Goal: Task Accomplishment & Management: Manage account settings

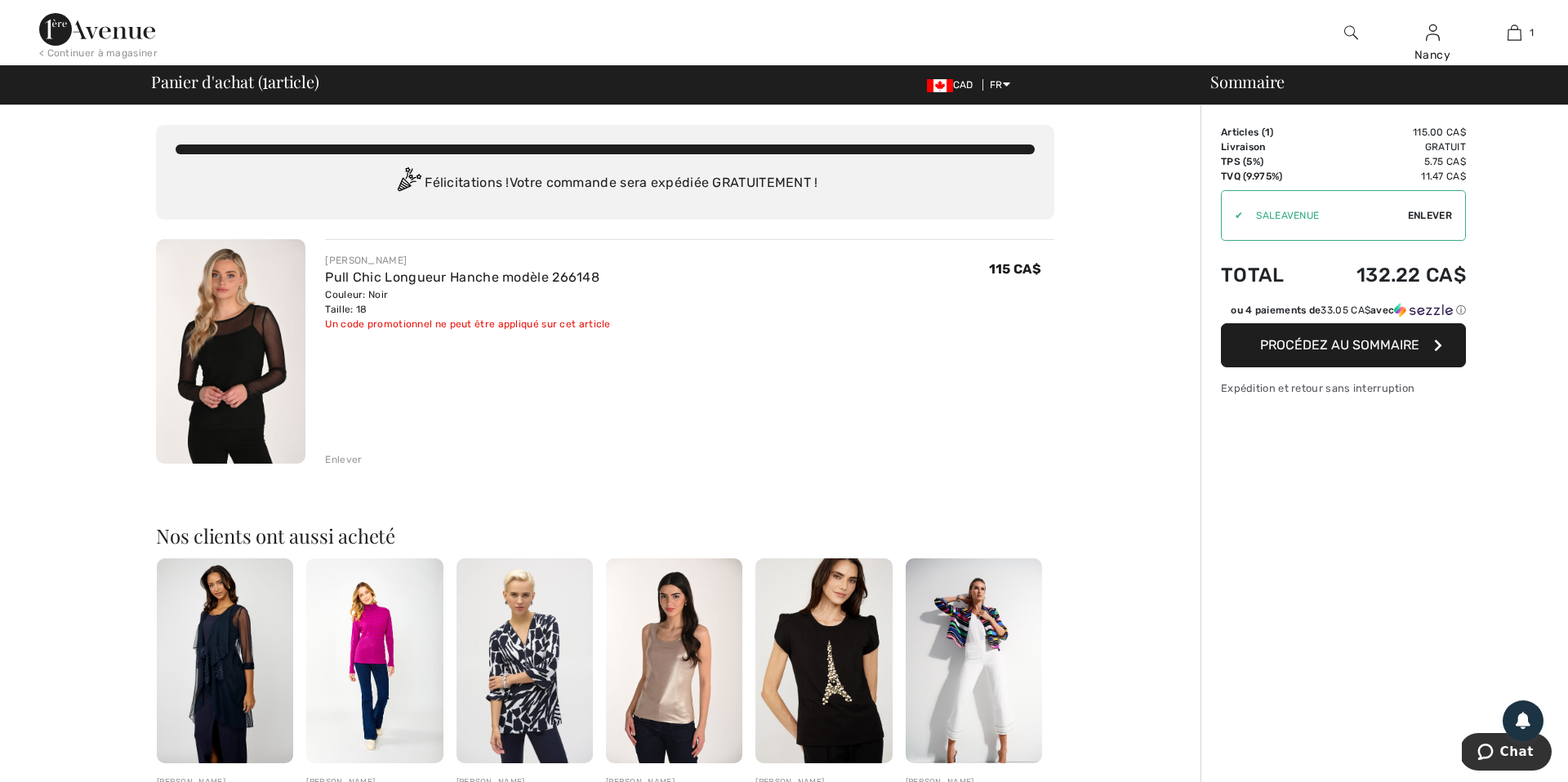
click at [341, 458] on div "Enlever" at bounding box center [343, 459] width 37 height 15
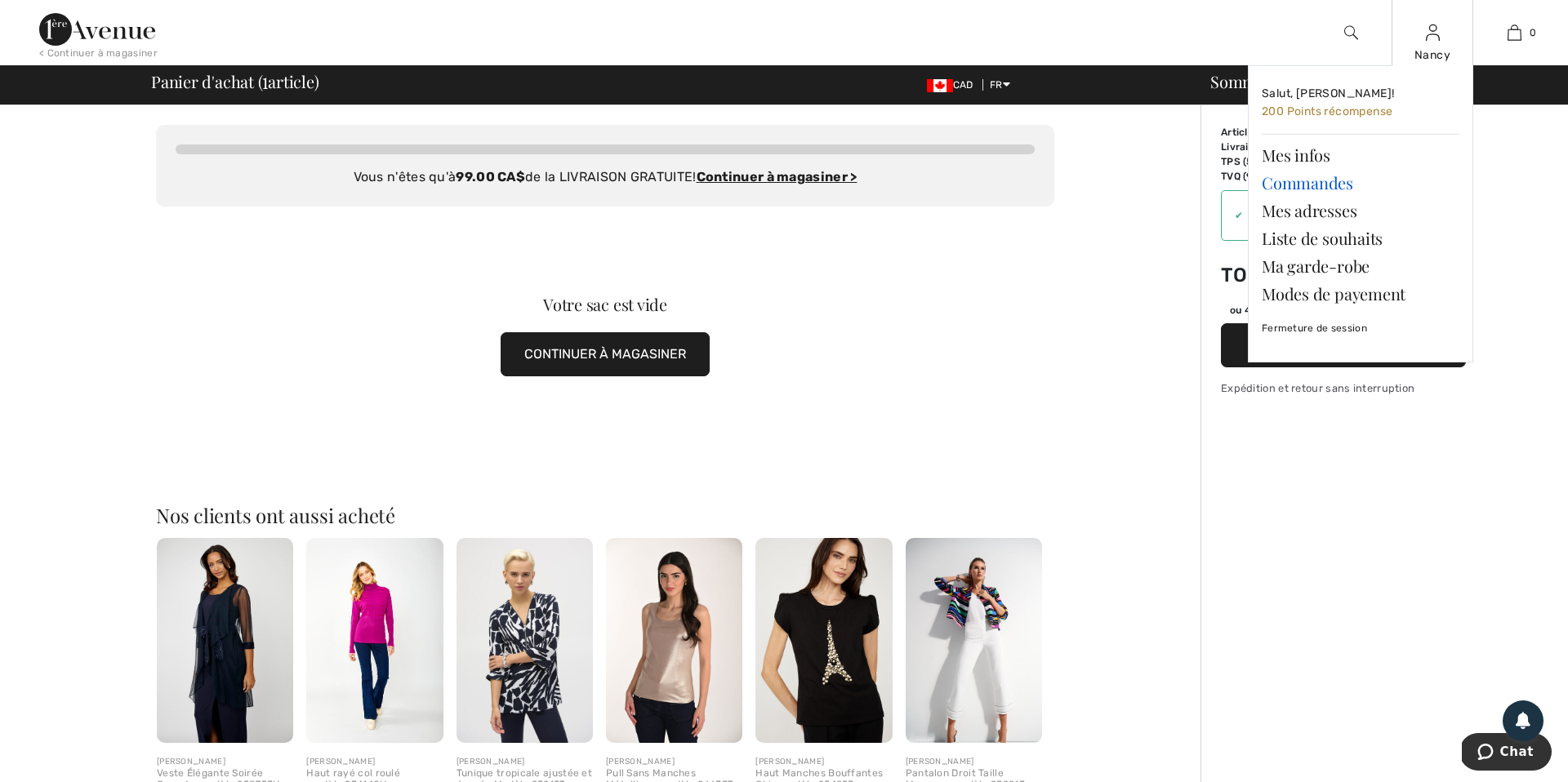
click at [1292, 183] on link "Commandes" at bounding box center [1360, 183] width 197 height 28
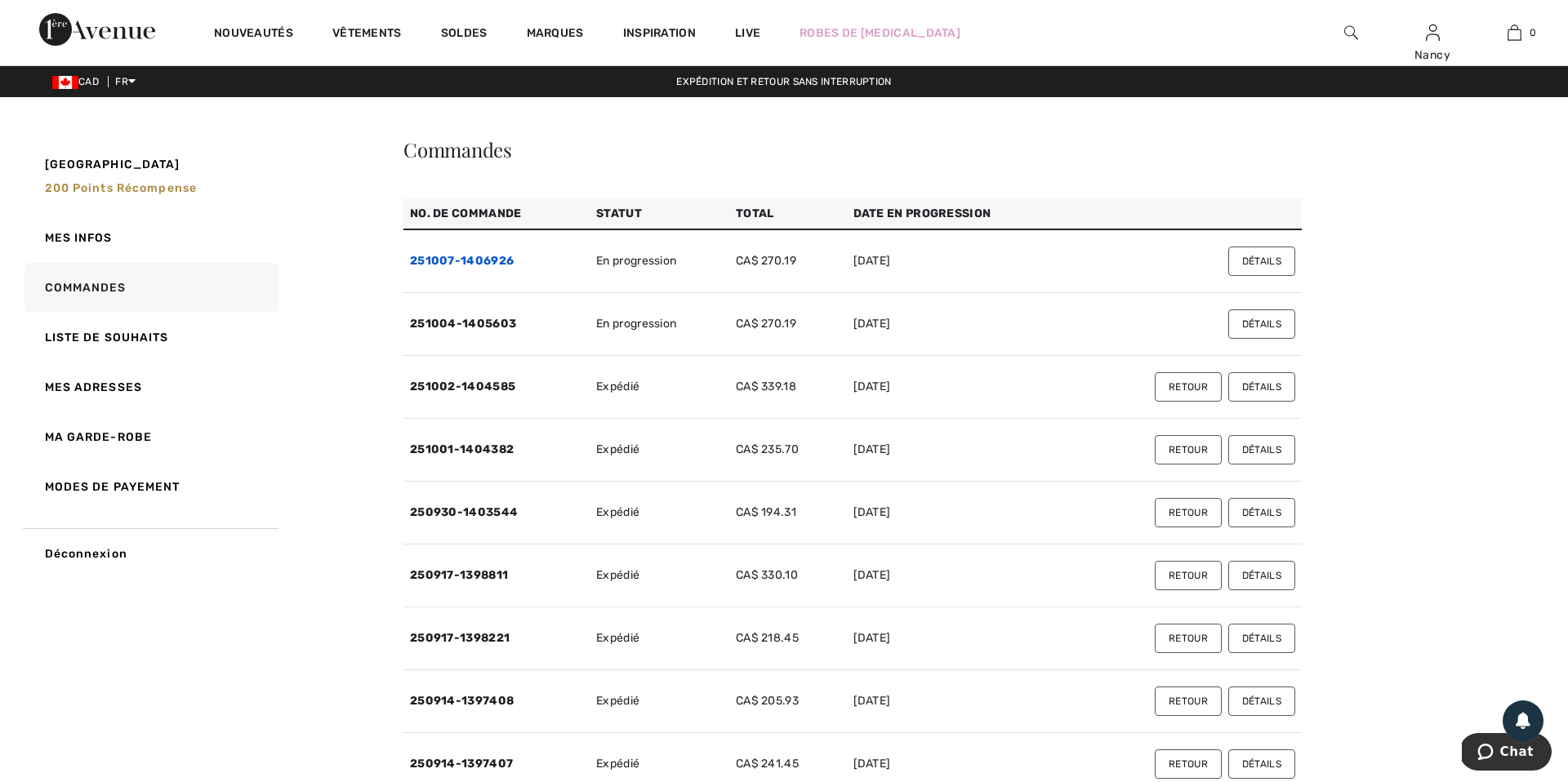
click at [456, 258] on link "251007-1406926" at bounding box center [462, 261] width 104 height 14
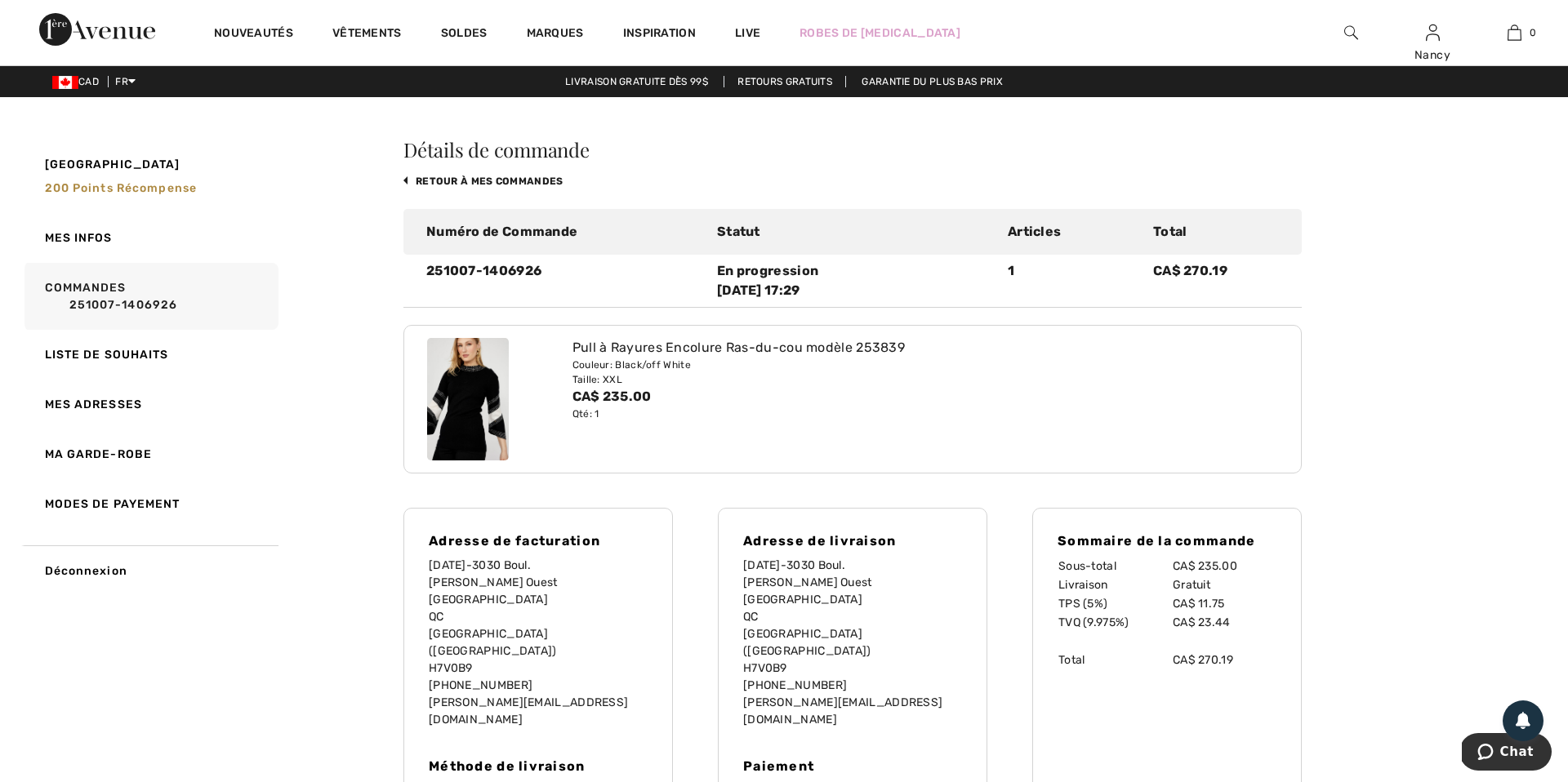
click at [451, 420] on img at bounding box center [468, 399] width 81 height 123
click at [448, 398] on img at bounding box center [468, 399] width 81 height 123
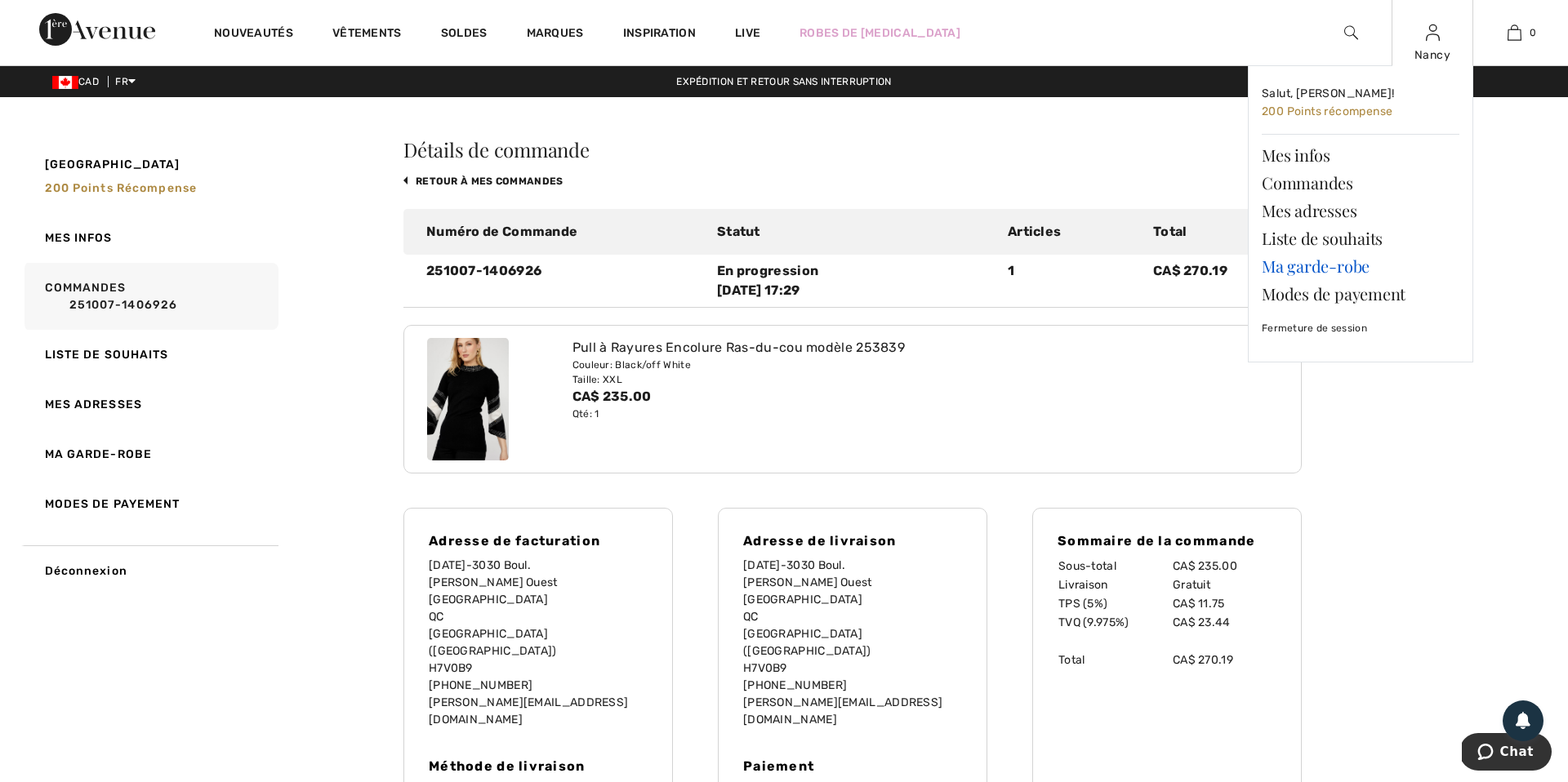
click at [1343, 267] on link "Ma garde-robe" at bounding box center [1360, 267] width 197 height 28
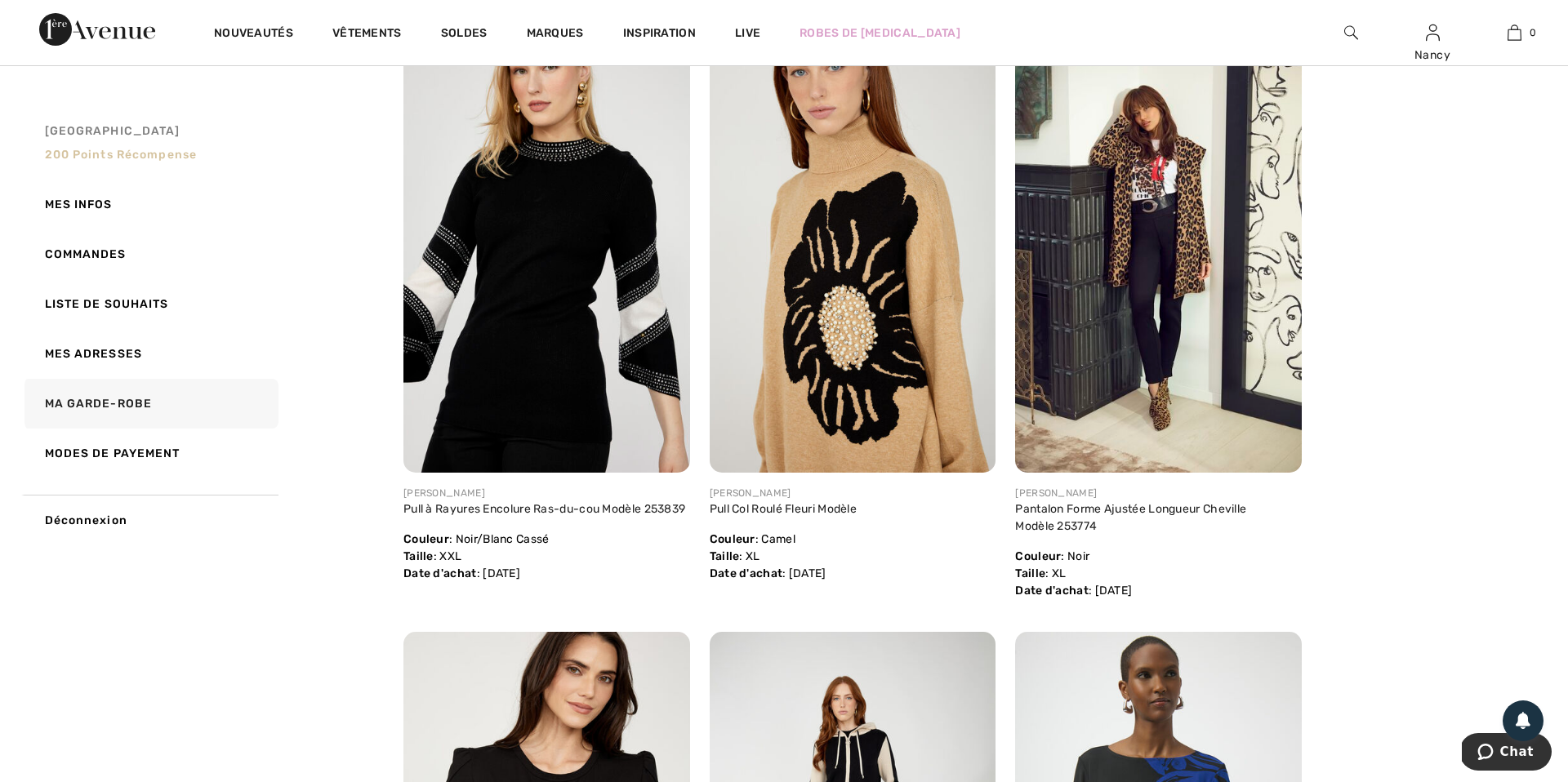
scroll to position [305, 0]
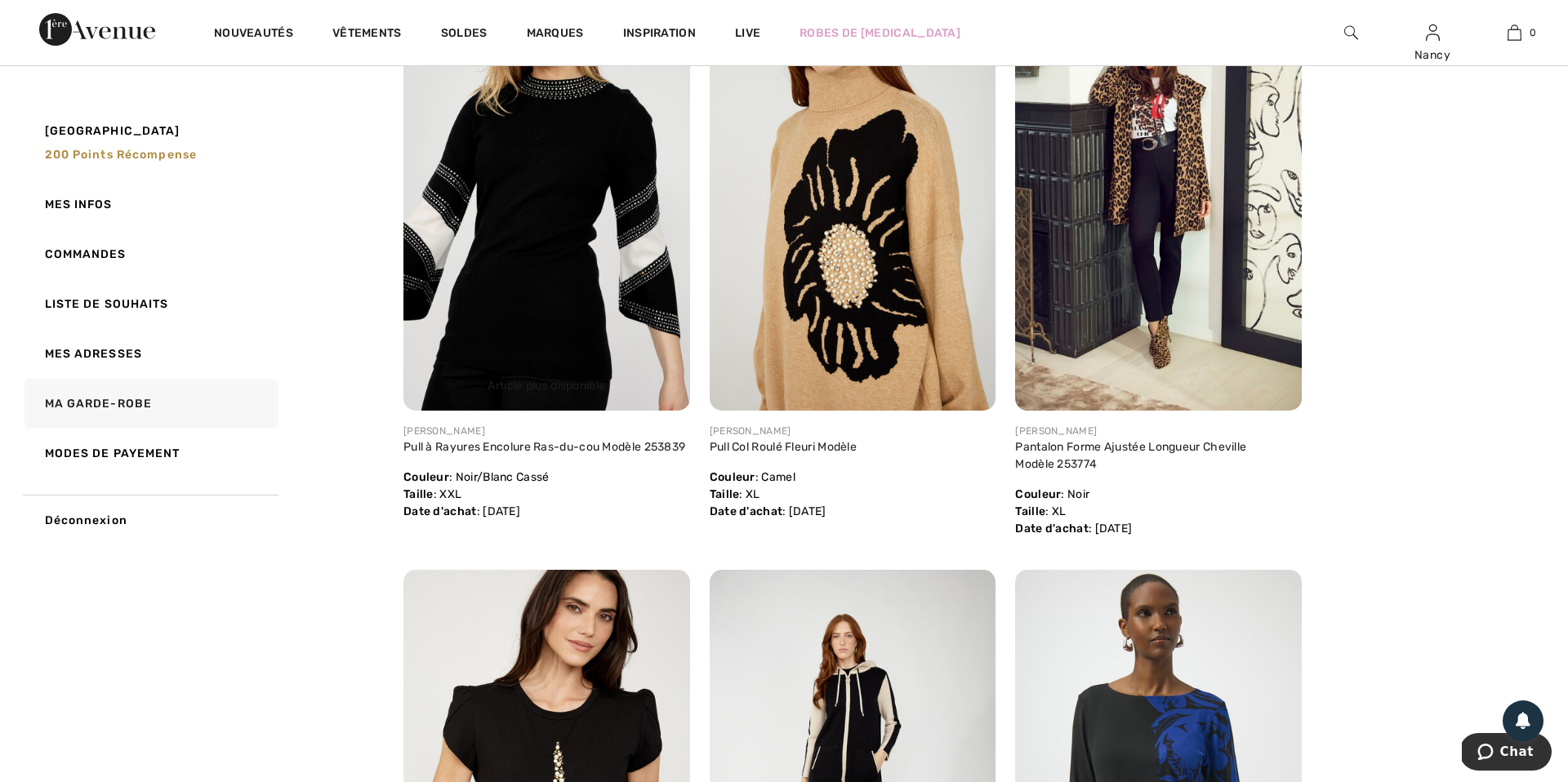
click at [526, 279] on img at bounding box center [546, 195] width 286 height 429
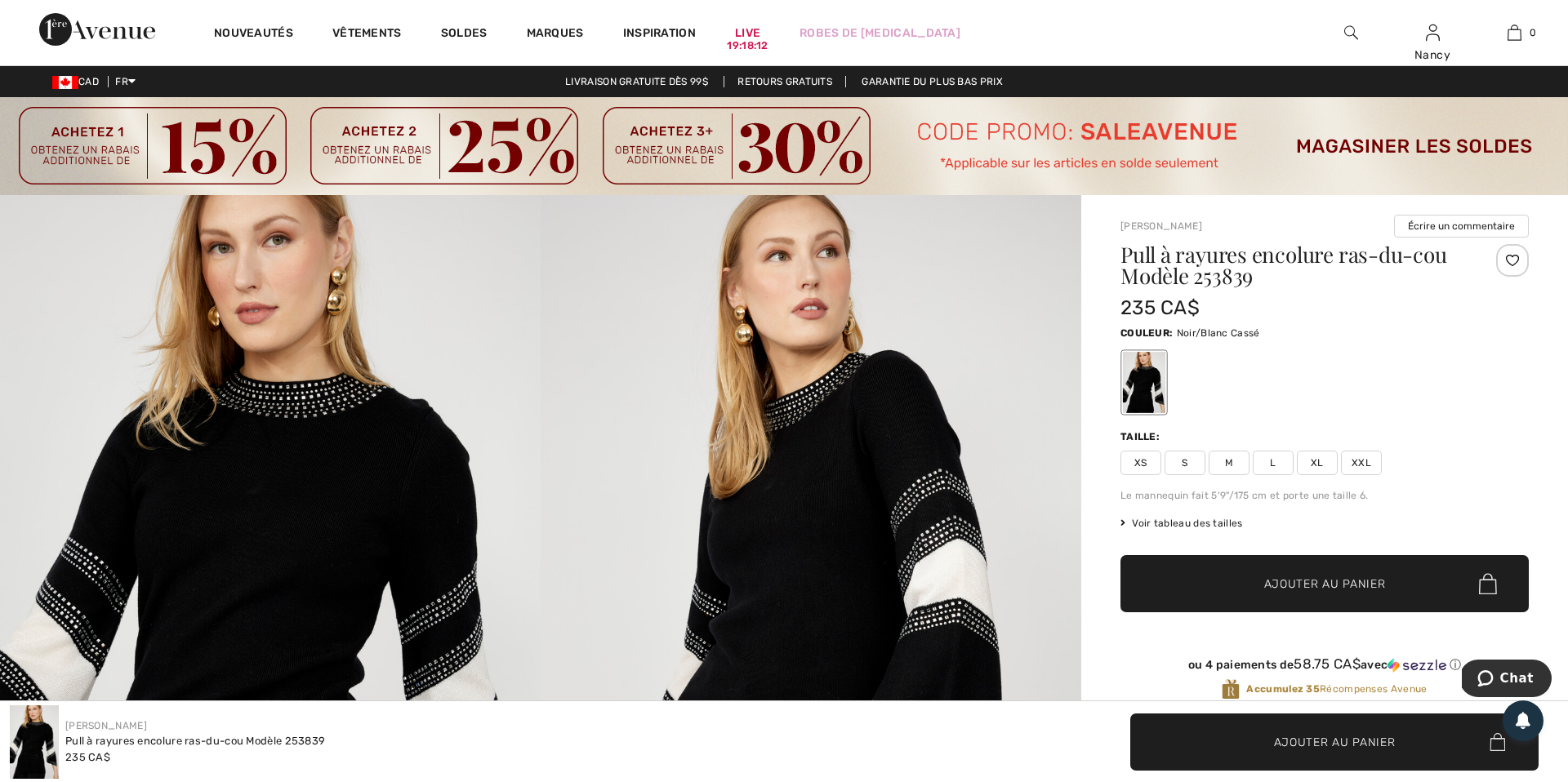
click at [1352, 28] on img at bounding box center [1351, 33] width 14 height 20
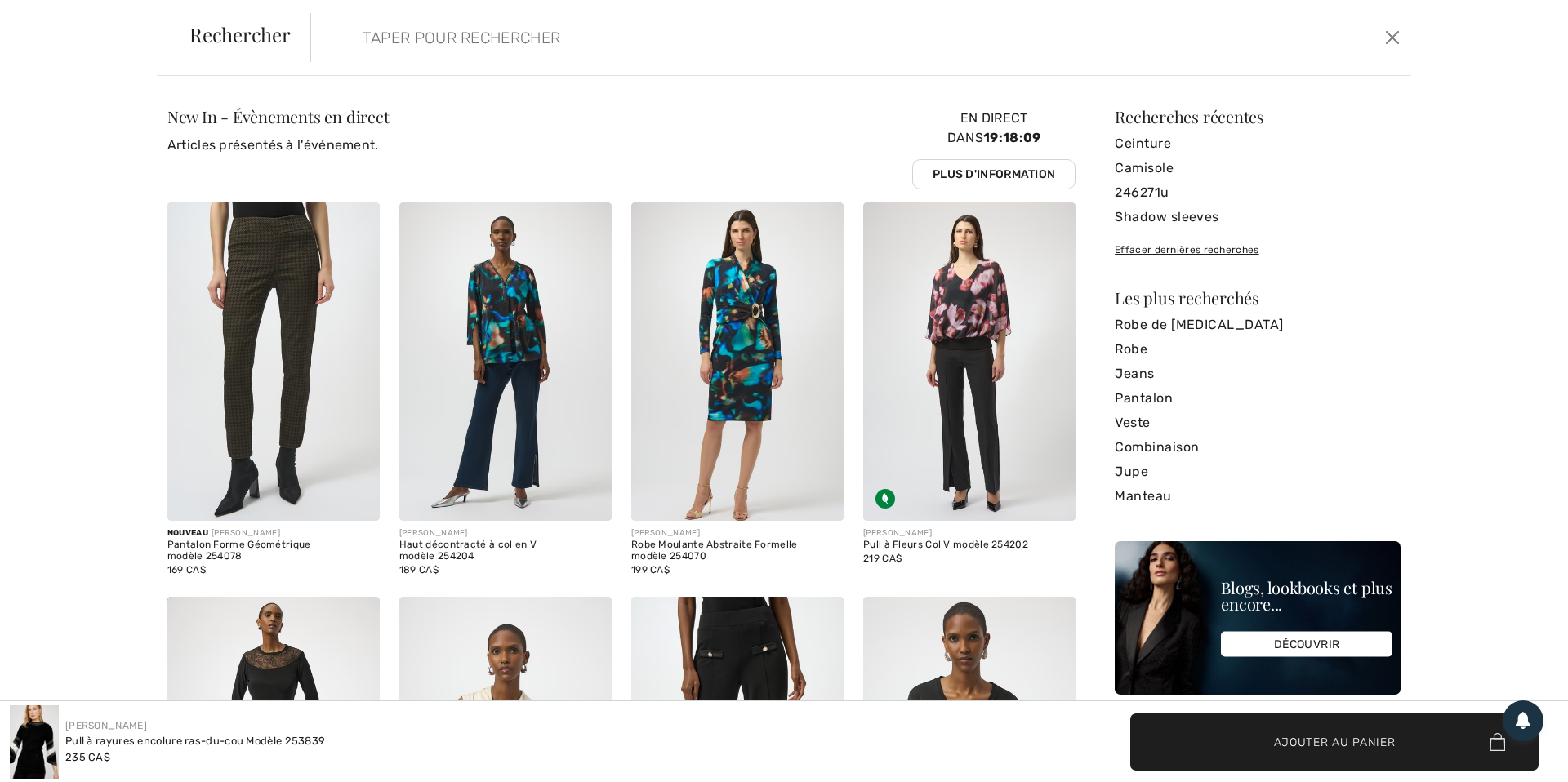
click at [401, 39] on input "search" at bounding box center [736, 37] width 773 height 49
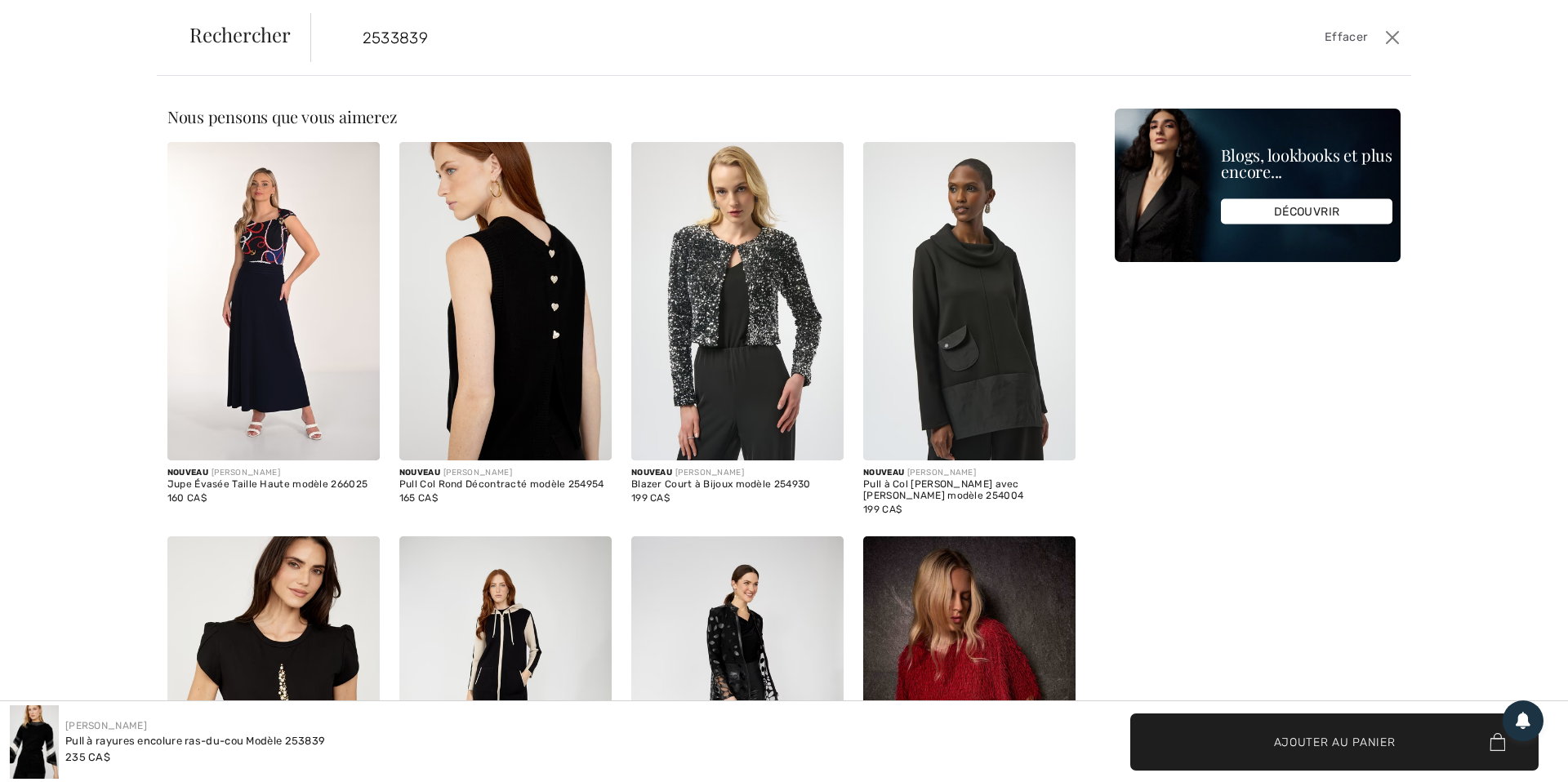
type input "2533839"
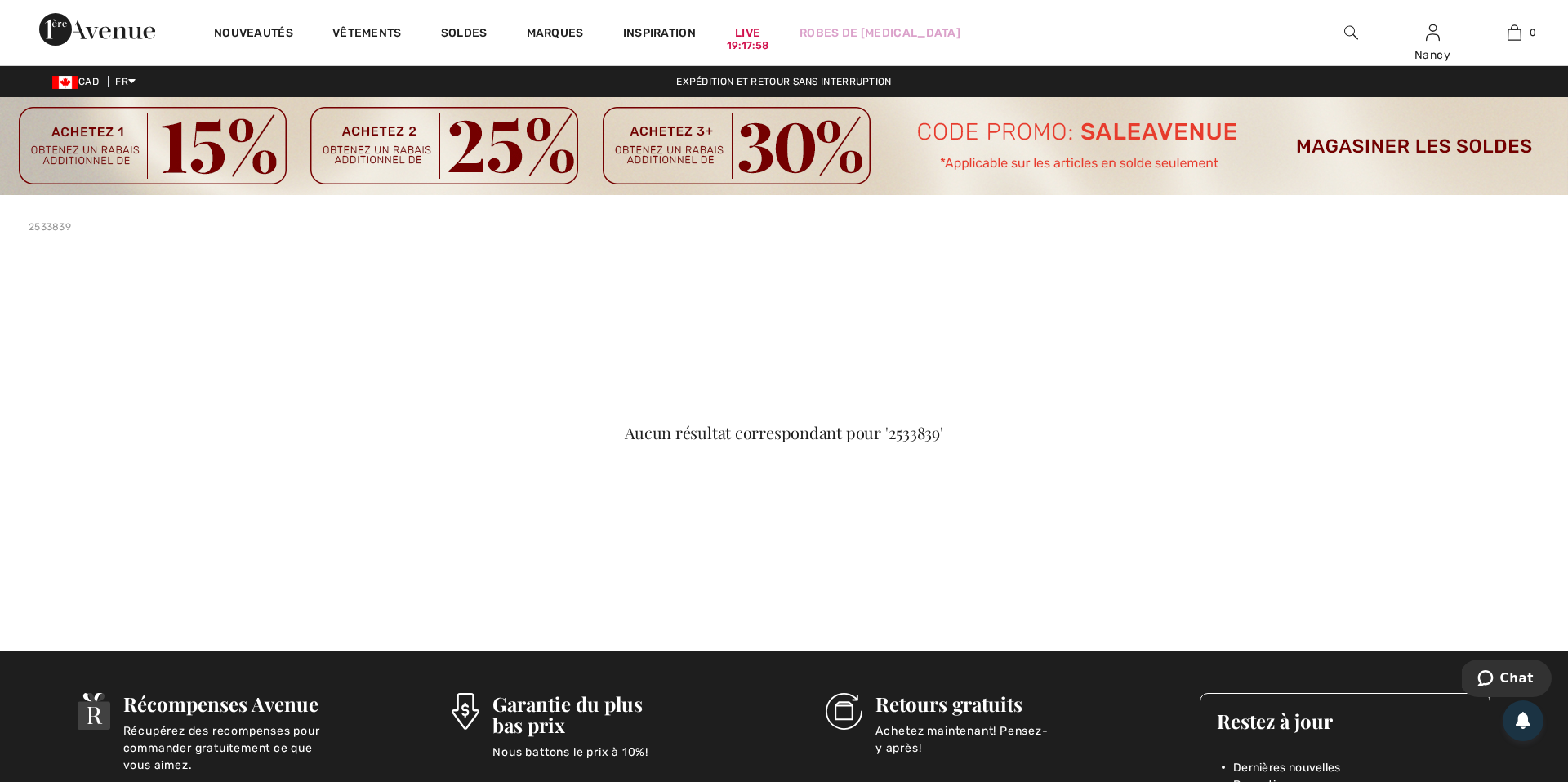
click at [1351, 30] on img at bounding box center [1351, 33] width 14 height 20
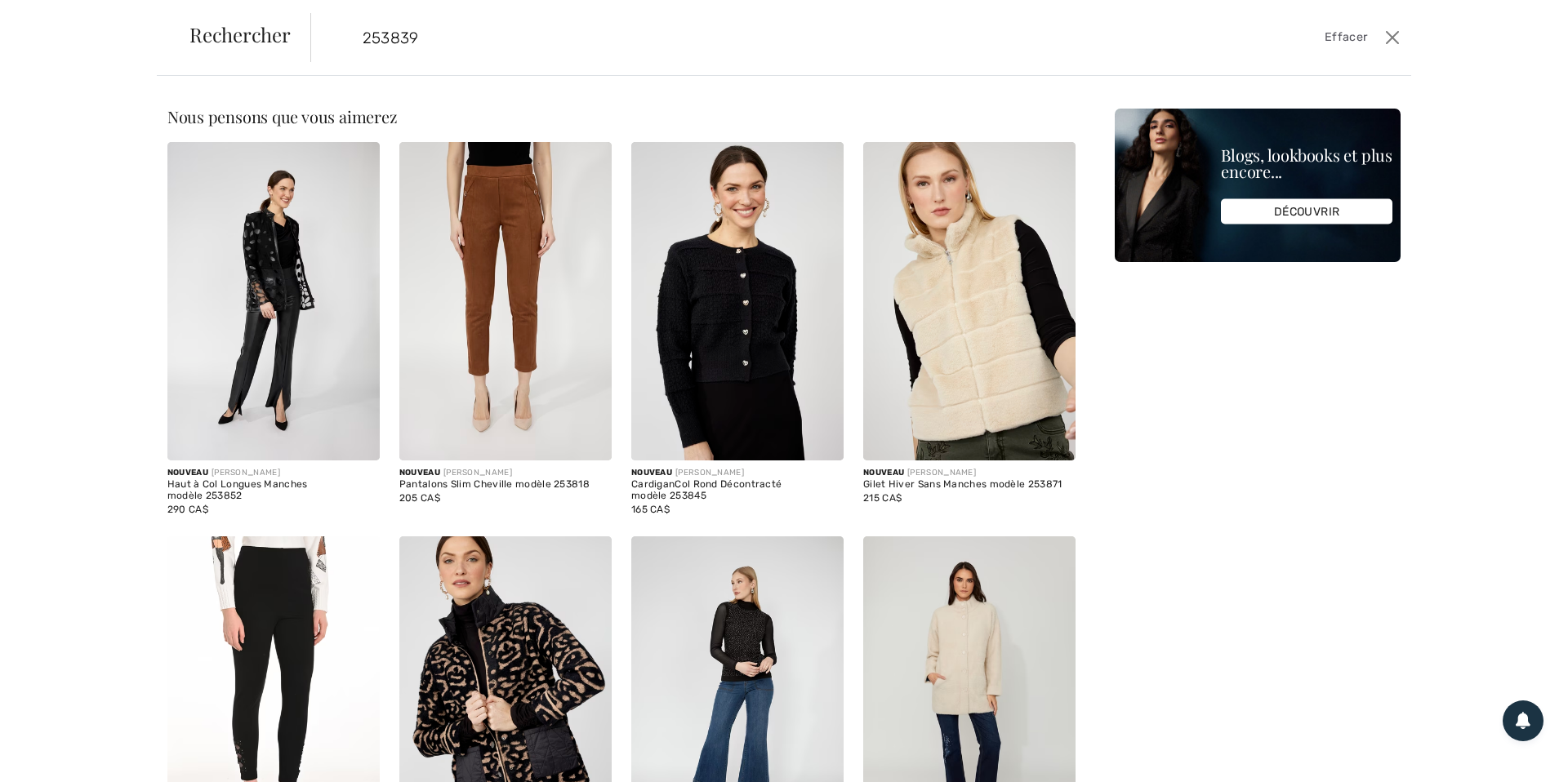
type input "253839"
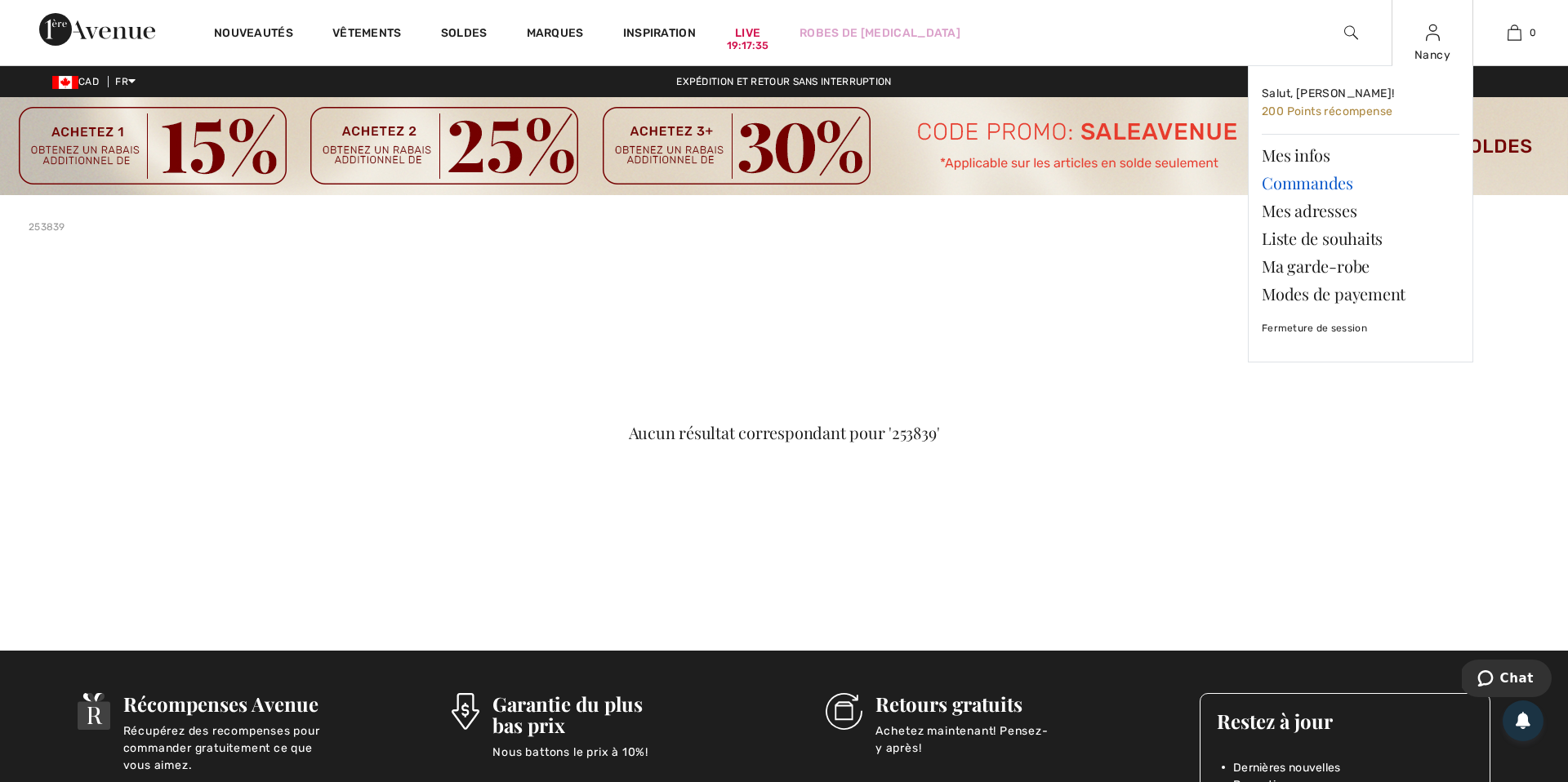
click at [1316, 182] on link "Commandes" at bounding box center [1360, 183] width 197 height 28
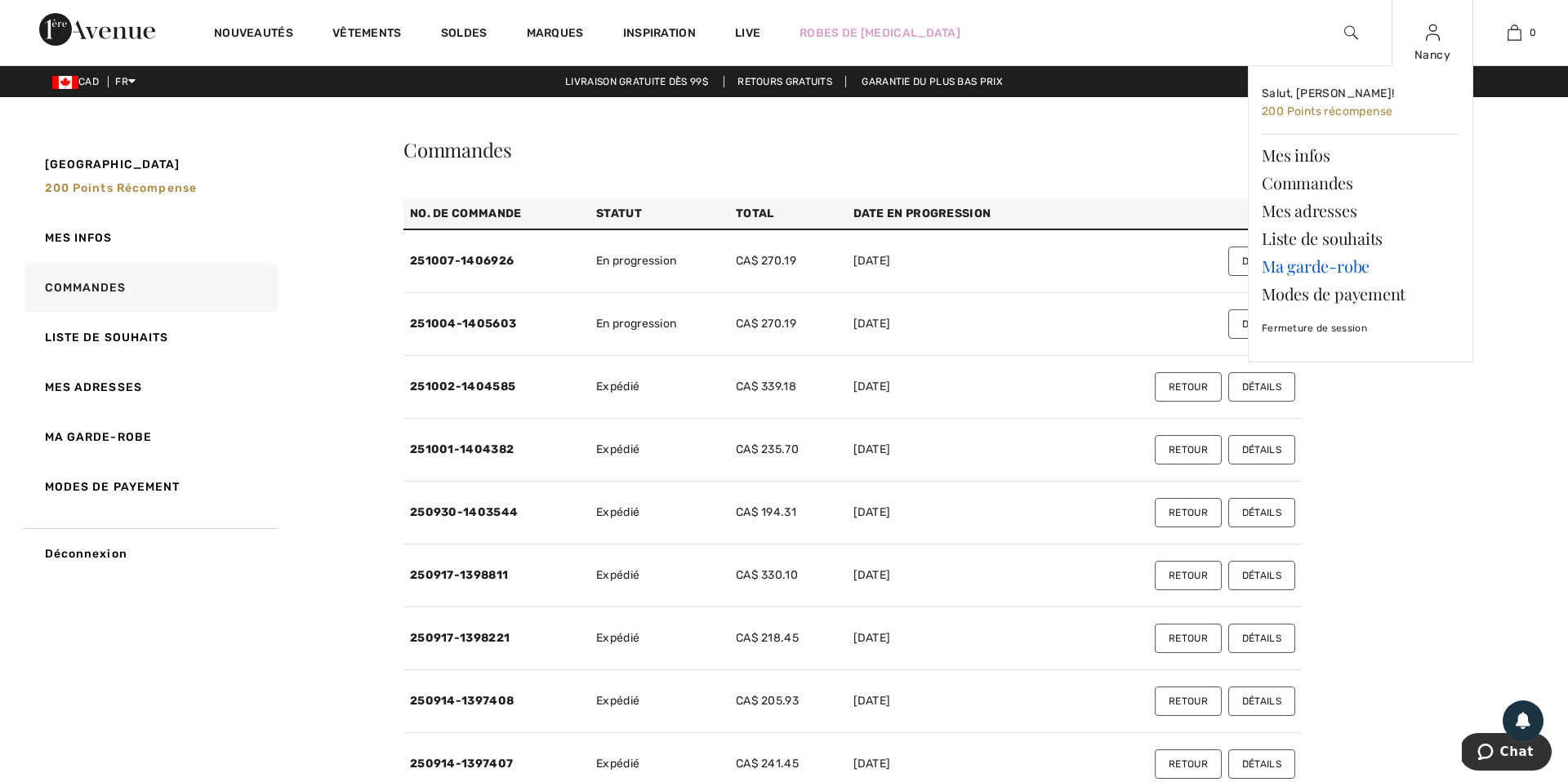
click at [1343, 267] on link "Ma garde-robe" at bounding box center [1360, 267] width 197 height 28
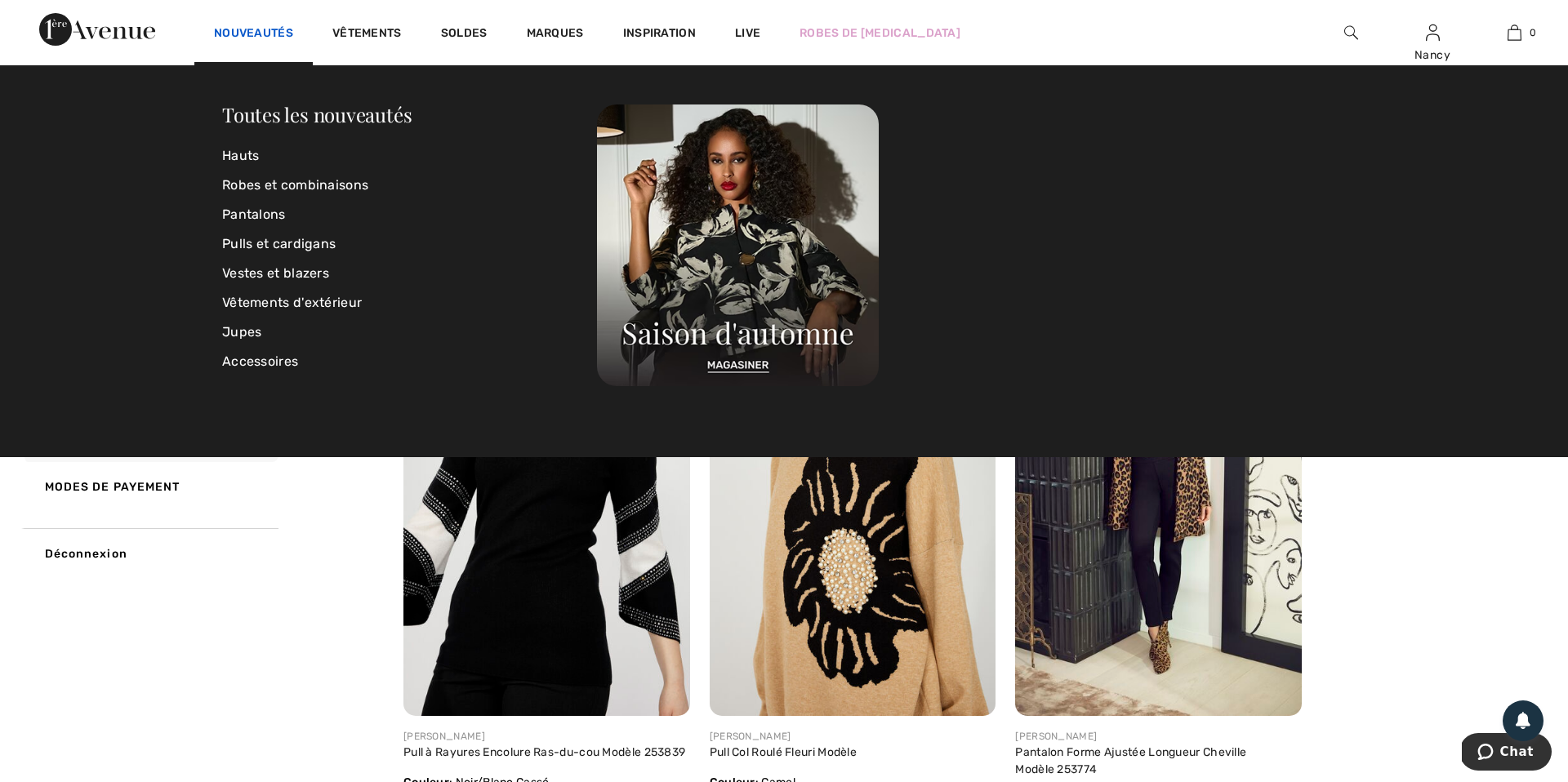
click at [248, 31] on link "Nouveautés" at bounding box center [254, 34] width 79 height 17
